Goal: Information Seeking & Learning: Learn about a topic

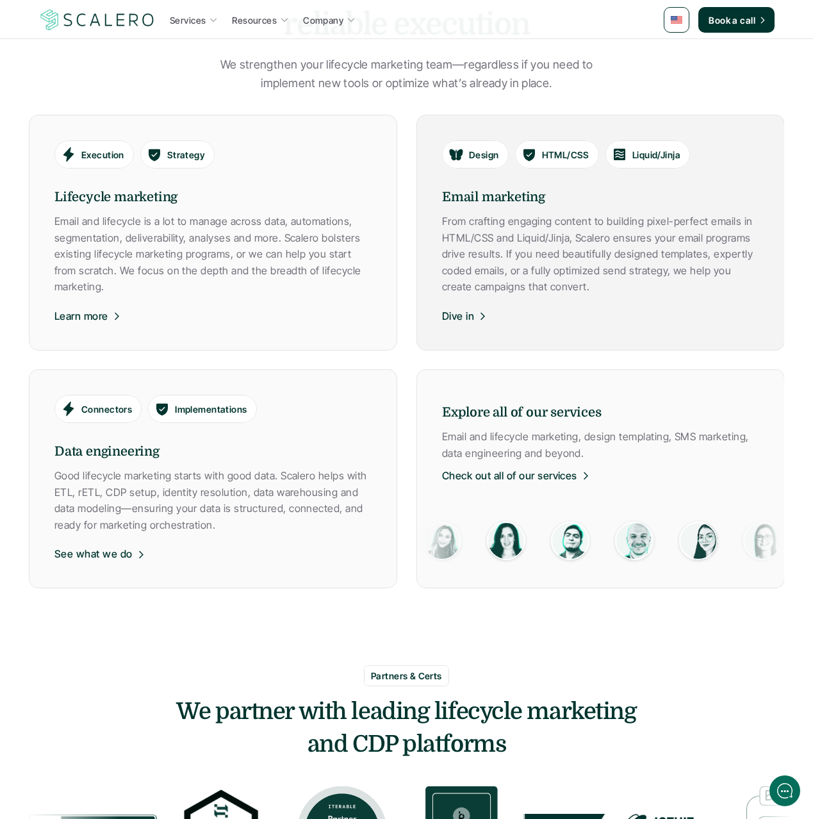
scroll to position [686, 0]
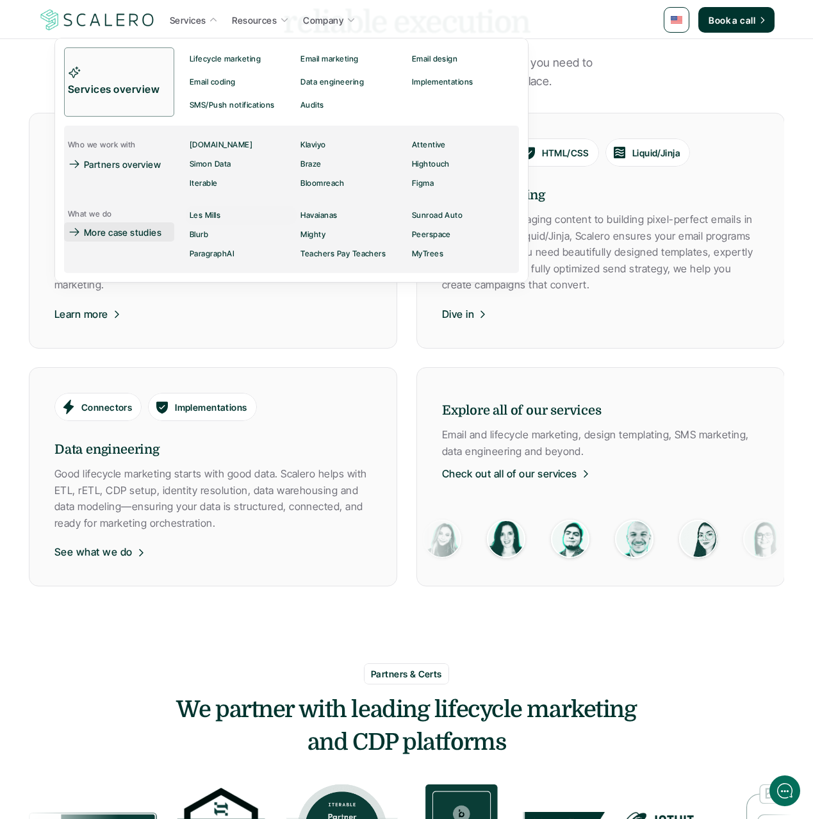
click at [136, 235] on p "More case studies" at bounding box center [123, 232] width 78 height 13
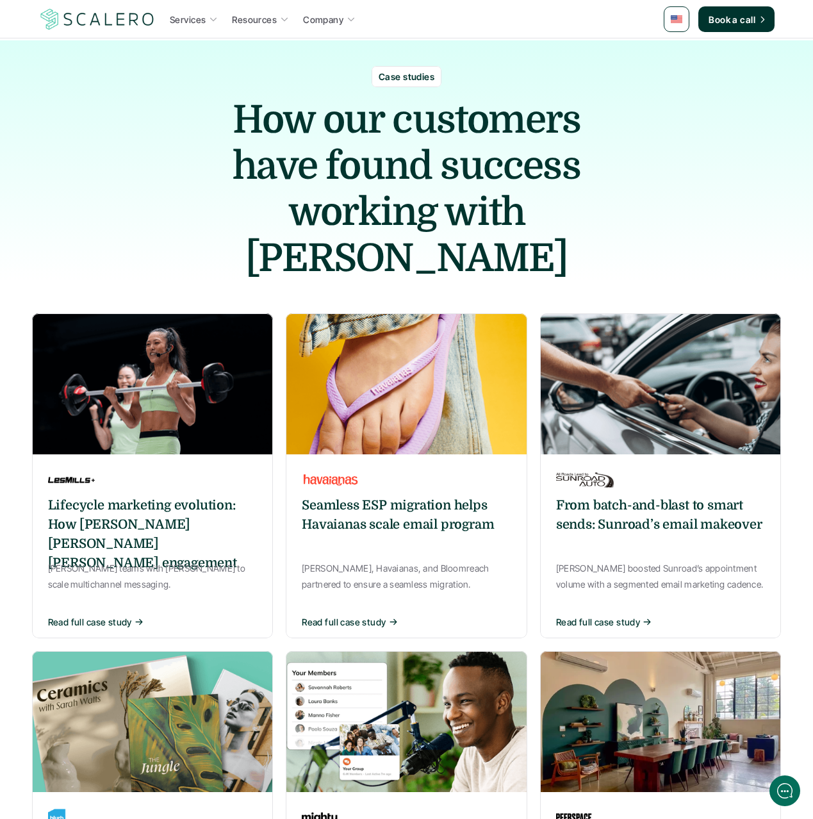
scroll to position [27, 0]
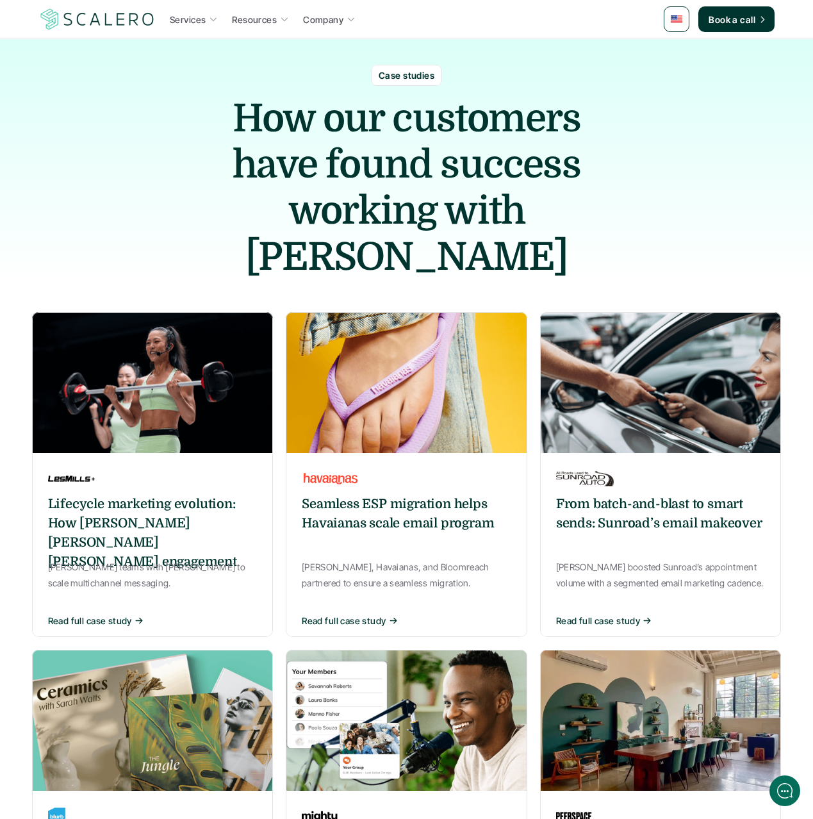
click at [107, 495] on h6 "Lifecycle marketing evolution: How [PERSON_NAME] [PERSON_NAME] [PERSON_NAME] en…" at bounding box center [153, 533] width 210 height 77
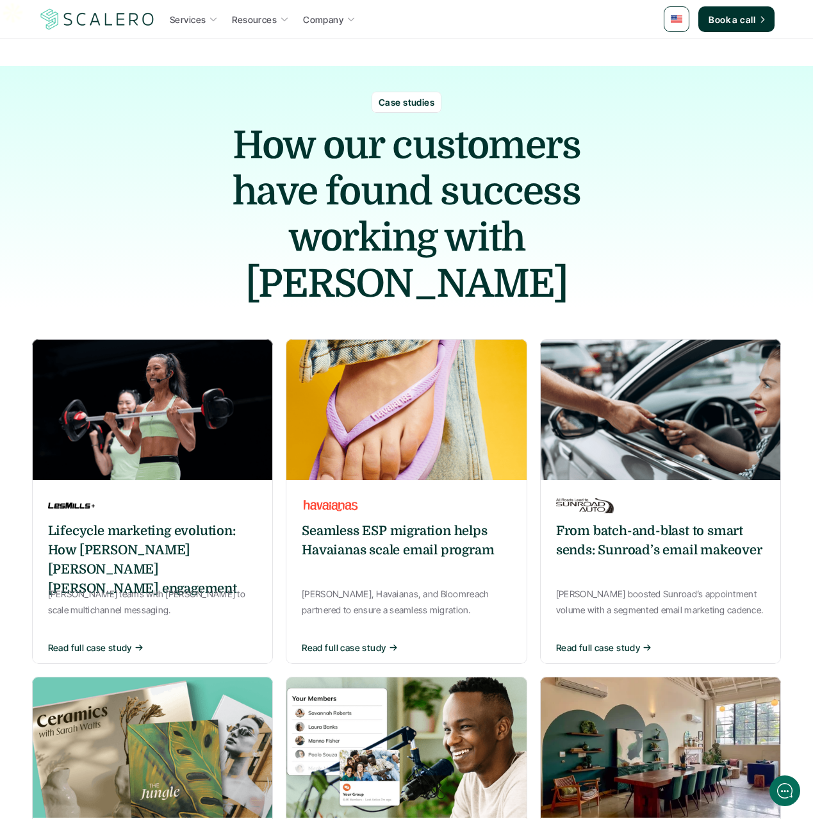
click at [346, 402] on img at bounding box center [407, 409] width 242 height 141
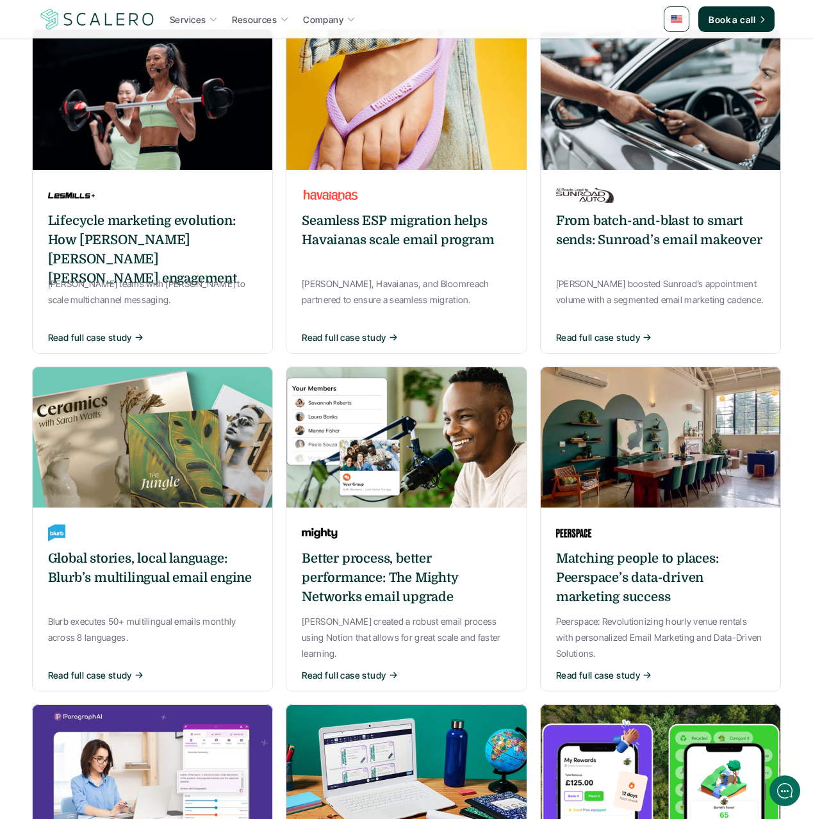
scroll to position [312, 0]
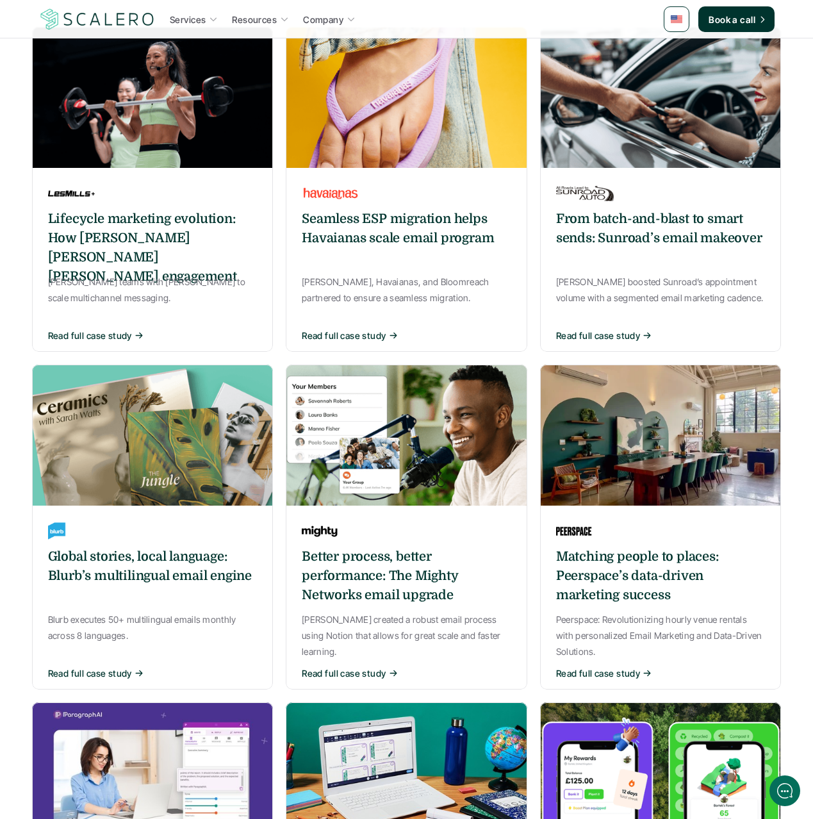
click at [353, 547] on h6 "Better process, better performance: The Mighty Networks email upgrade" at bounding box center [407, 576] width 210 height 58
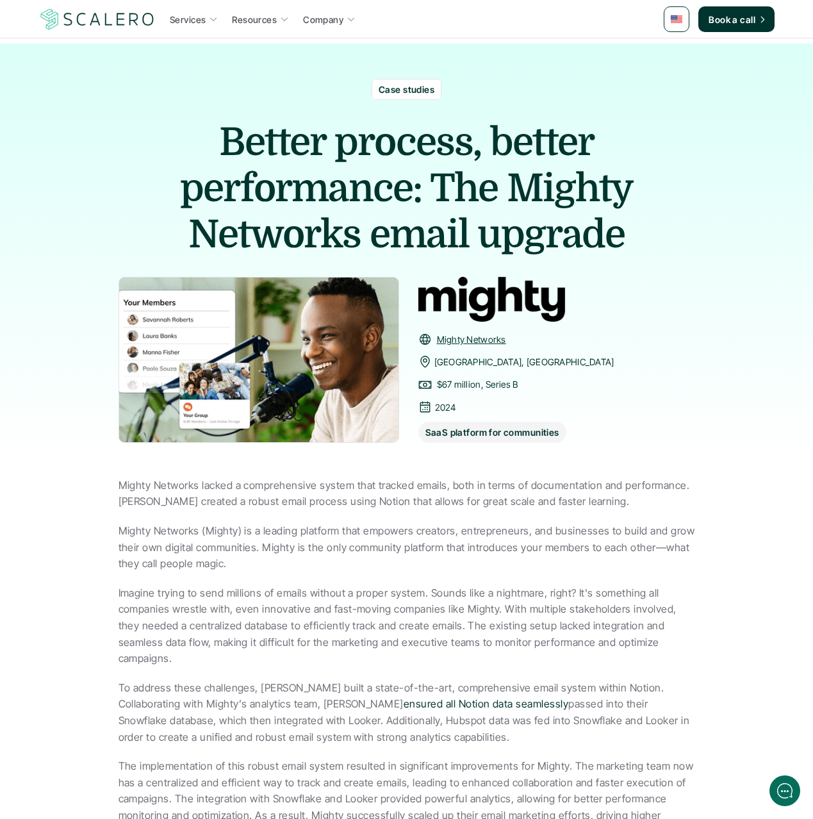
scroll to position [26, 0]
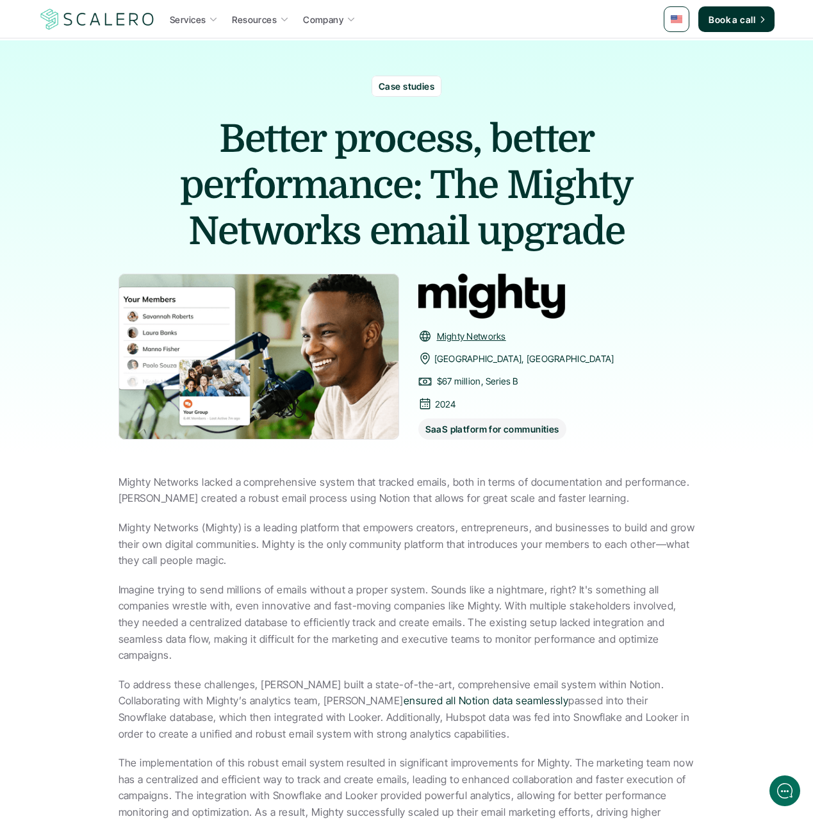
click at [479, 331] on link "Mighty Networks" at bounding box center [471, 336] width 69 height 11
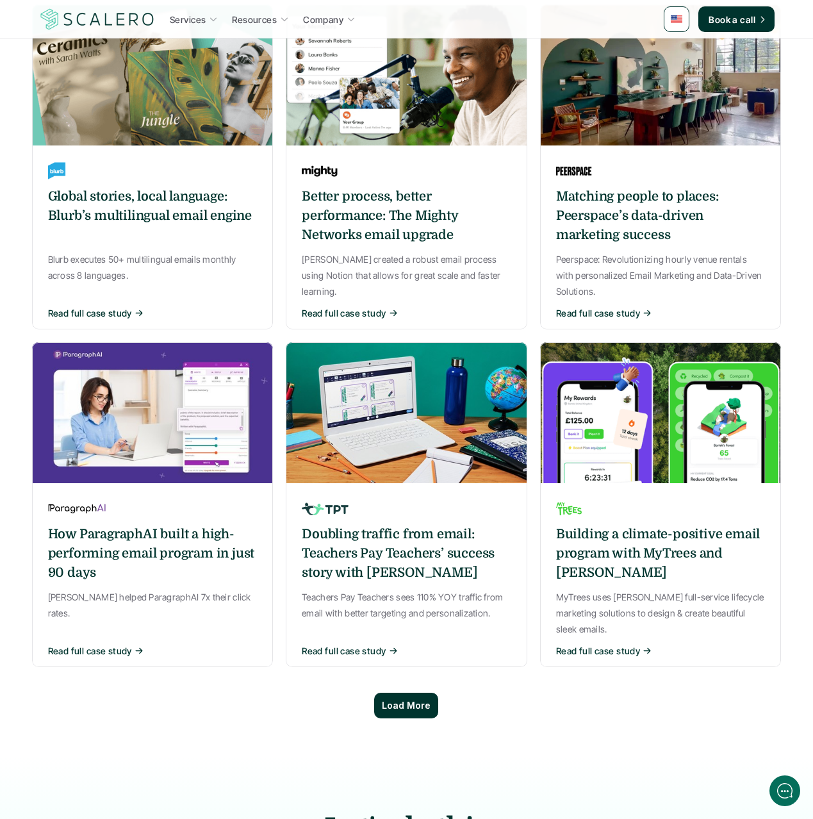
scroll to position [673, 0]
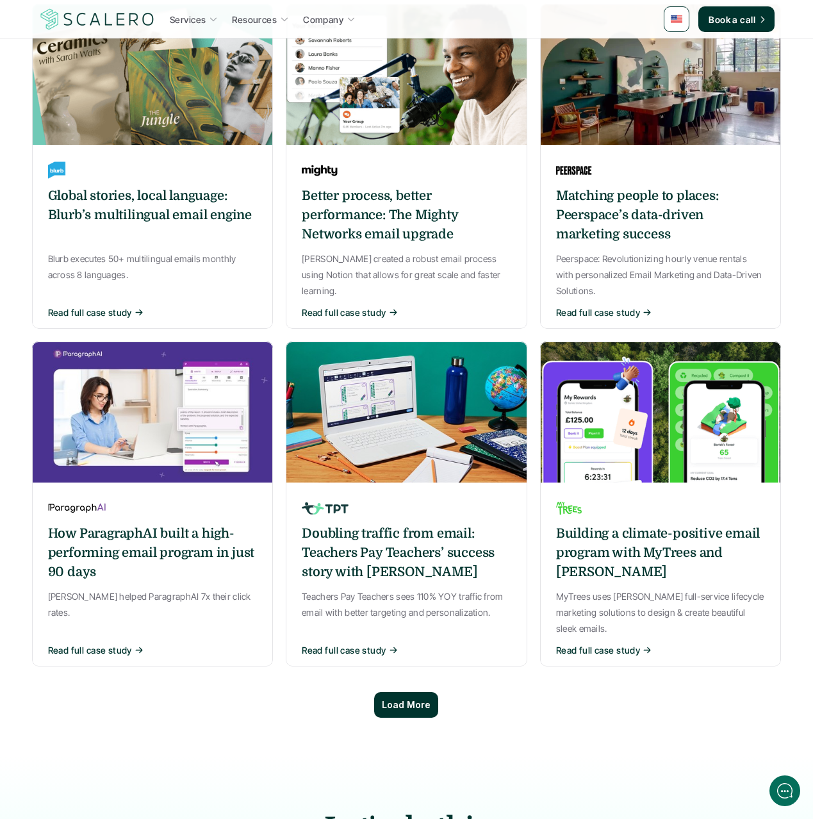
click at [401, 700] on p "Load More" at bounding box center [406, 705] width 49 height 11
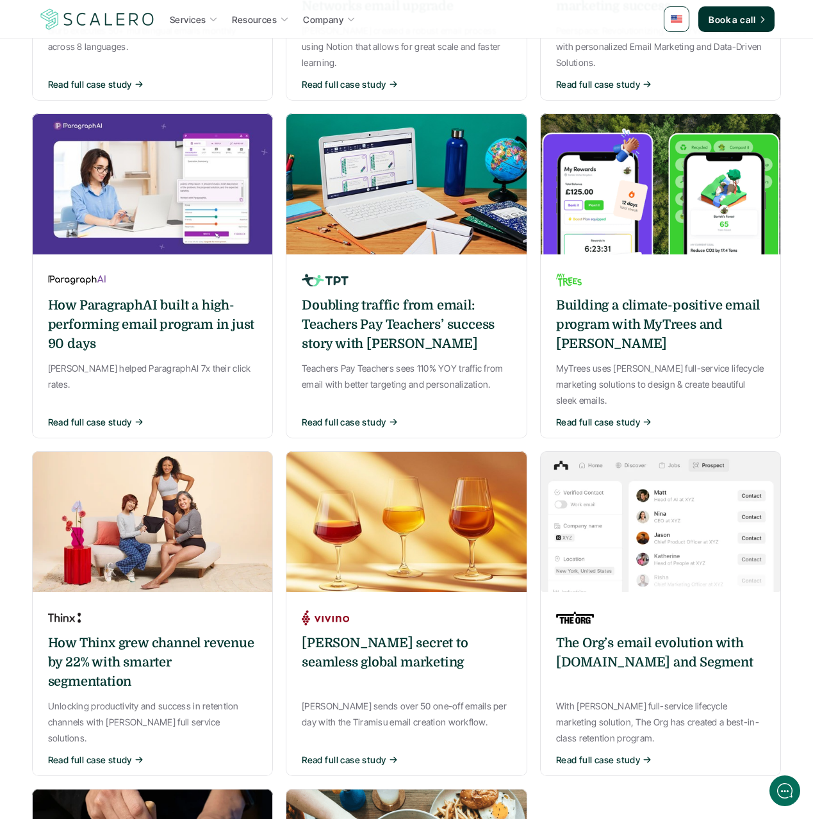
scroll to position [903, 0]
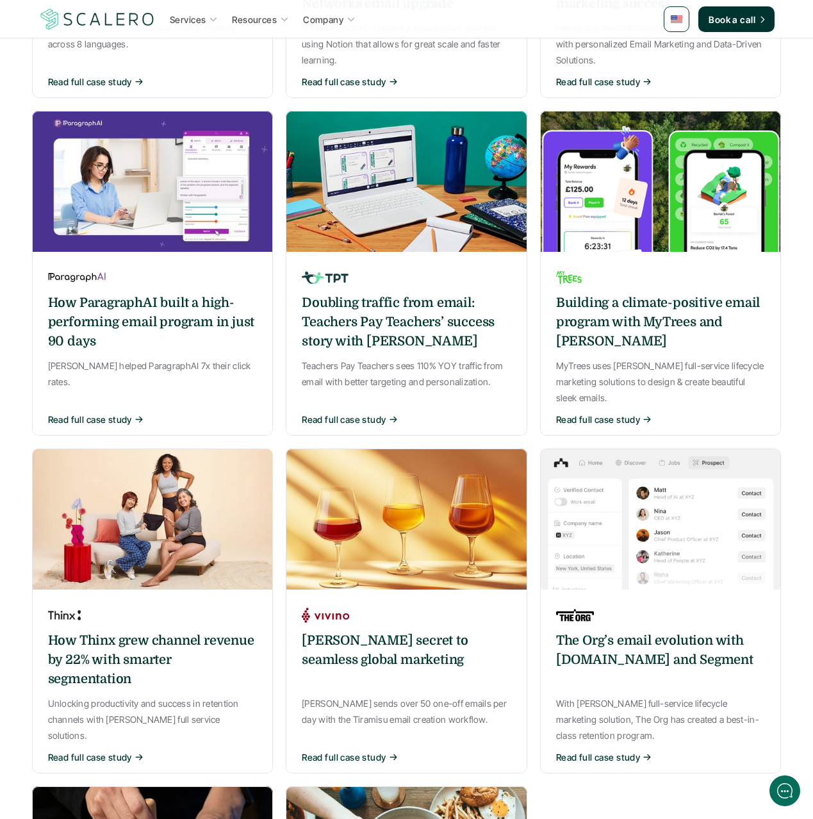
click at [101, 631] on h6 "How Thinx grew channel revenue by 22% with smarter segmentation" at bounding box center [153, 660] width 210 height 58
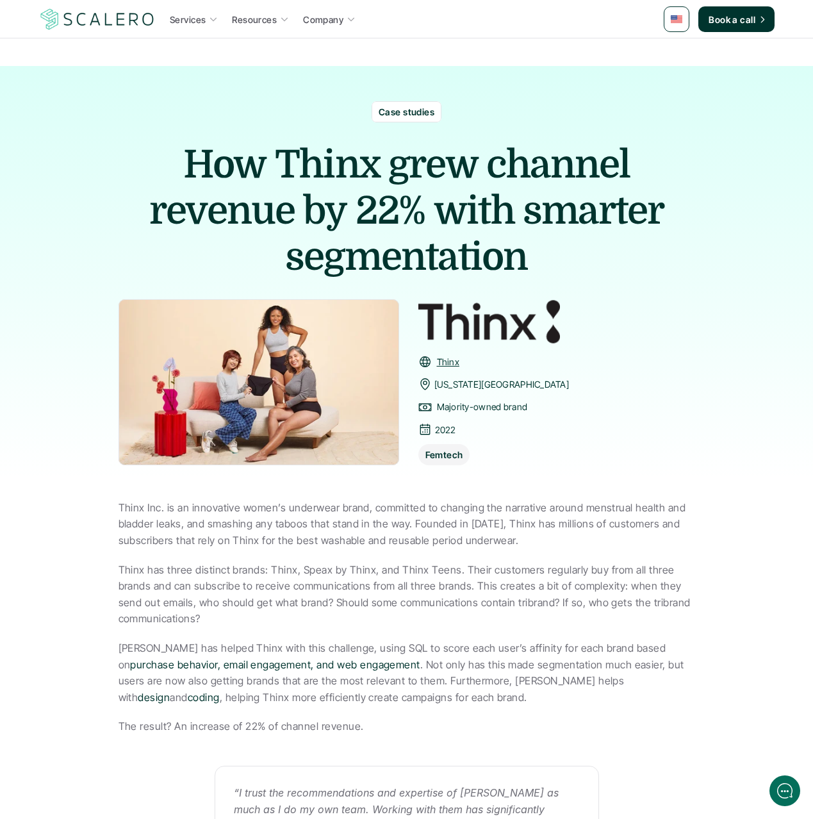
click at [452, 356] on link "Thinx" at bounding box center [448, 361] width 22 height 11
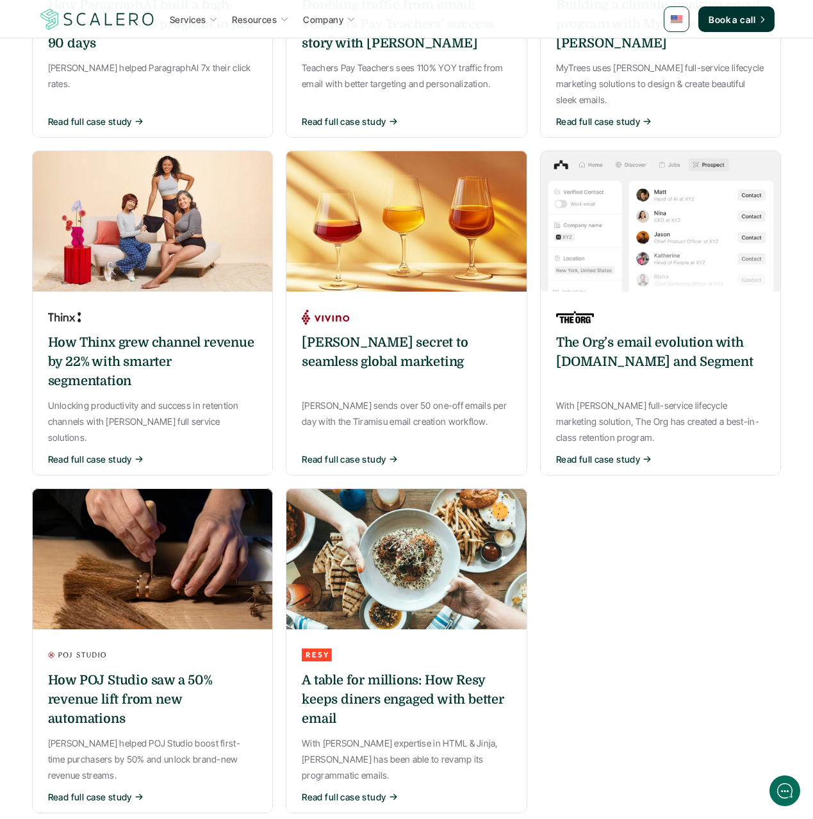
scroll to position [1199, 0]
